Goal: Transaction & Acquisition: Purchase product/service

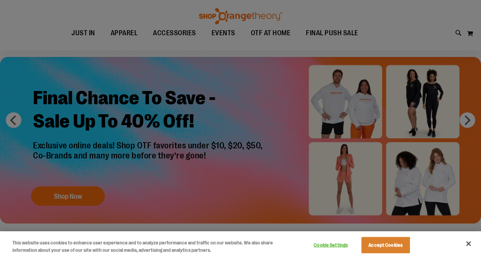
scroll to position [36, 0]
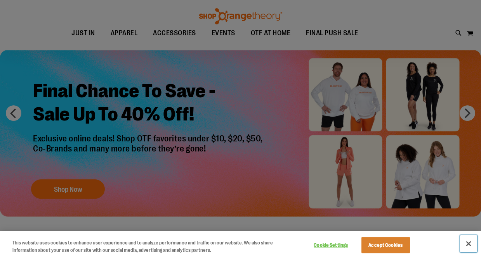
click at [467, 243] on button "Close" at bounding box center [468, 243] width 17 height 17
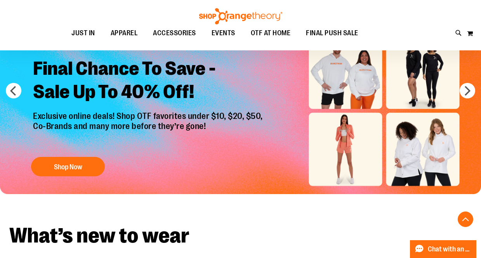
scroll to position [0, 0]
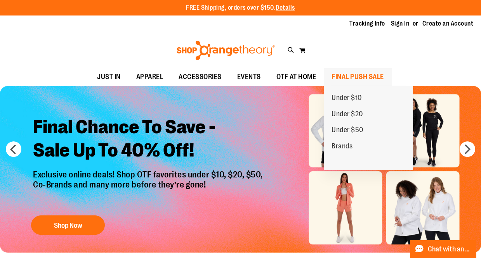
click at [349, 79] on span "FINAL PUSH SALE" at bounding box center [357, 76] width 52 height 17
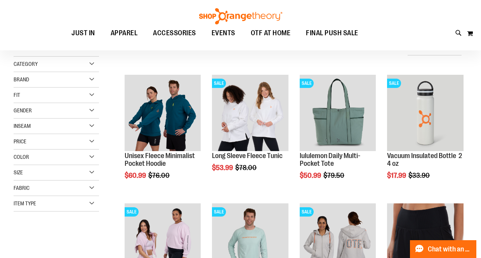
scroll to position [83, 0]
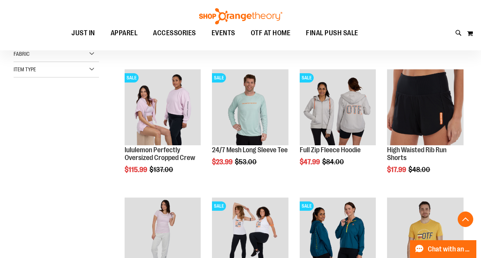
scroll to position [239, 0]
